Goal: Task Accomplishment & Management: Use online tool/utility

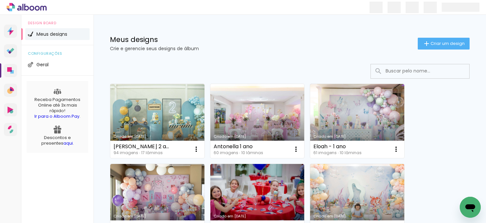
click at [259, 126] on link "Criado em [DATE]" at bounding box center [257, 121] width 94 height 74
